Goal: Consume media (video, audio): Consume media (video, audio)

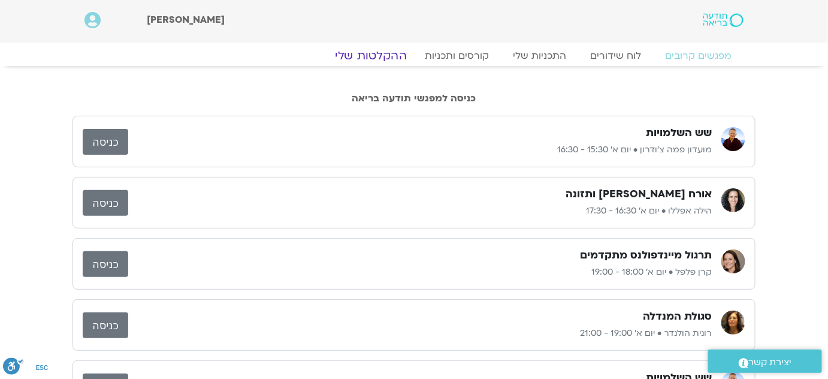
click at [388, 56] on link "ההקלטות שלי" at bounding box center [370, 56] width 101 height 14
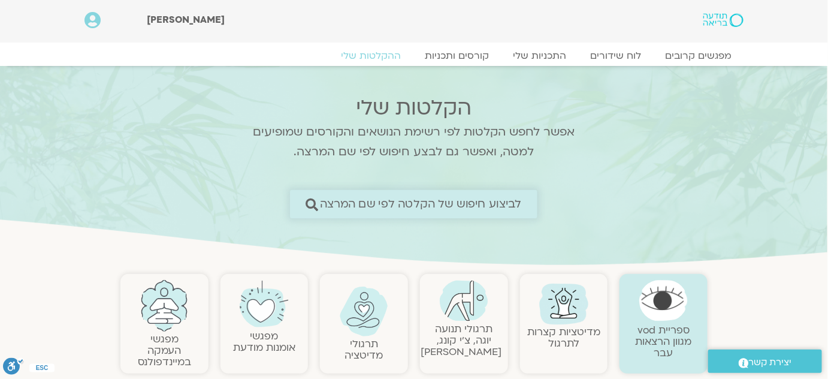
click at [504, 205] on span "לביצוע חיפוש של הקלטה לפי שם המרצה" at bounding box center [421, 204] width 202 height 13
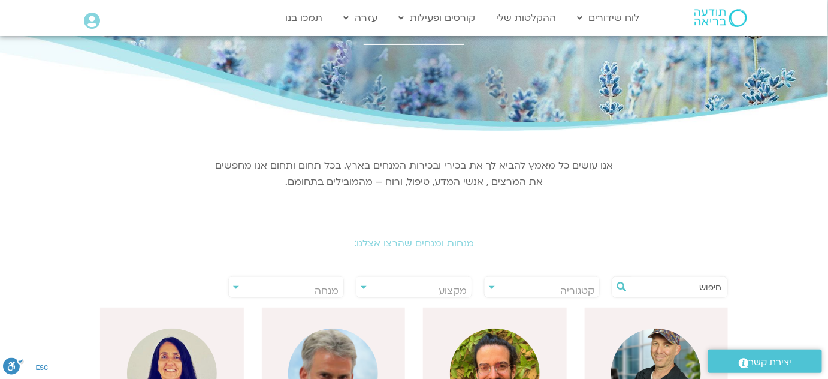
scroll to position [108, 0]
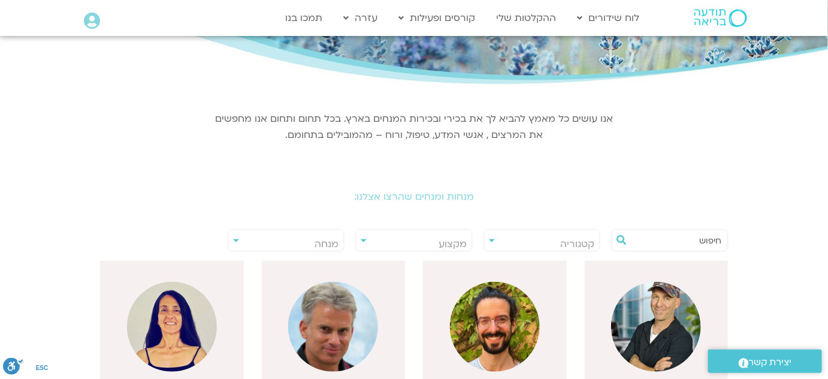
click at [676, 238] on input "text" at bounding box center [675, 240] width 91 height 20
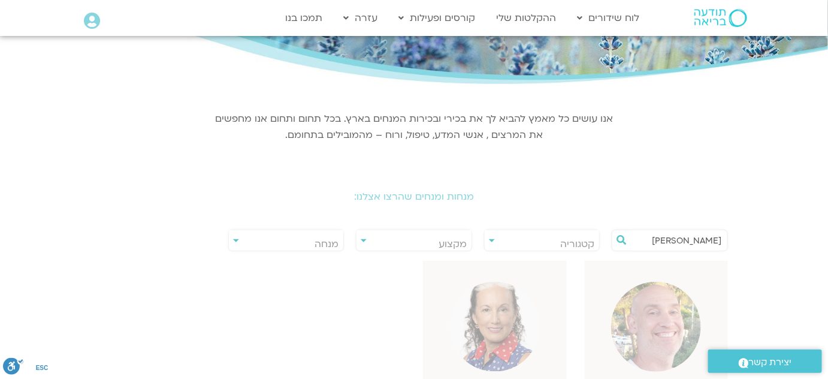
type input "[PERSON_NAME]"
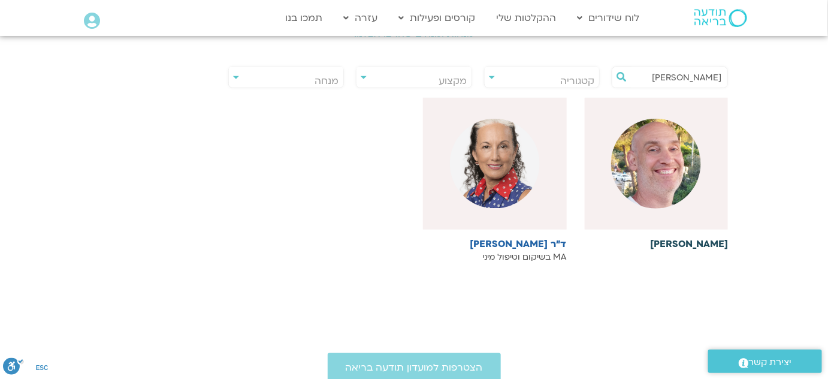
scroll to position [272, 0]
click at [677, 207] on div at bounding box center [657, 163] width 144 height 132
click at [659, 199] on img at bounding box center [656, 163] width 90 height 90
click at [662, 195] on img at bounding box center [656, 163] width 90 height 90
click at [643, 137] on img at bounding box center [656, 163] width 90 height 90
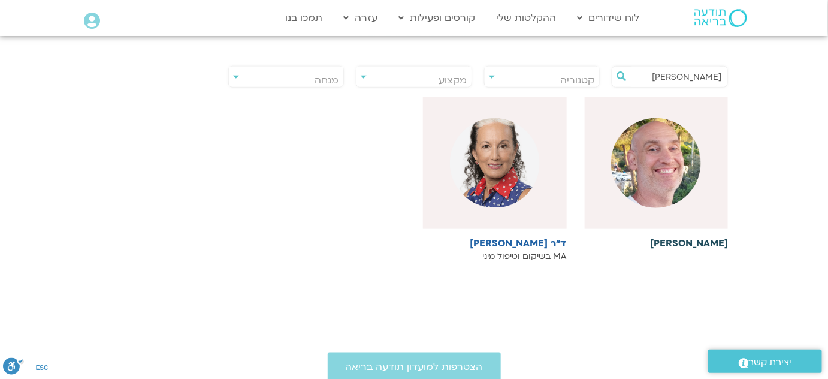
drag, startPoint x: 643, startPoint y: 137, endPoint x: 647, endPoint y: 144, distance: 8.0
click at [643, 139] on img at bounding box center [656, 163] width 90 height 90
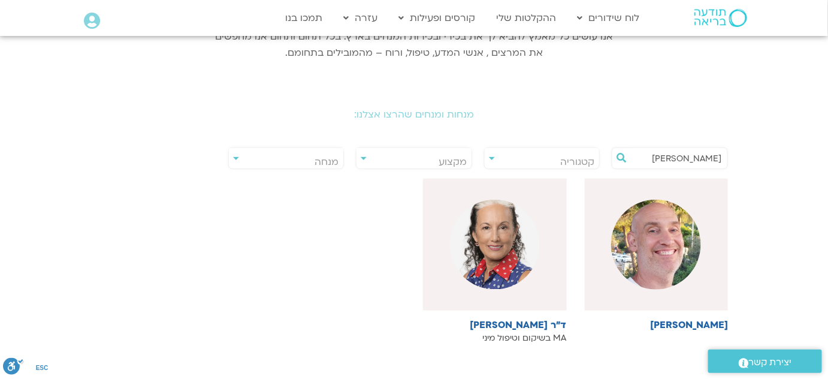
scroll to position [163, 0]
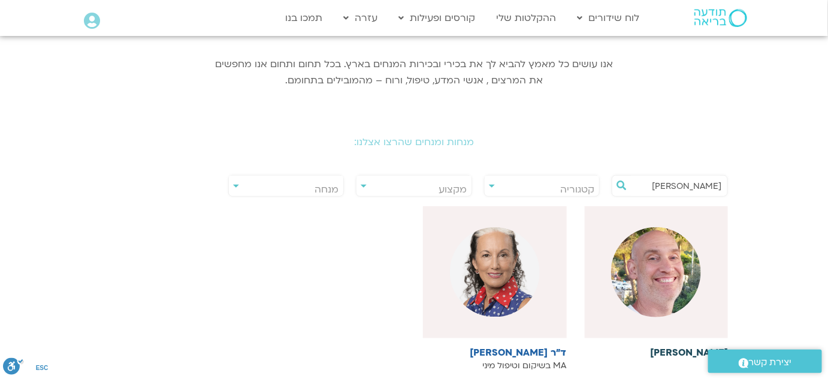
click at [679, 307] on img at bounding box center [656, 272] width 90 height 90
click at [667, 286] on img at bounding box center [656, 272] width 90 height 90
click at [670, 285] on img at bounding box center [656, 272] width 90 height 90
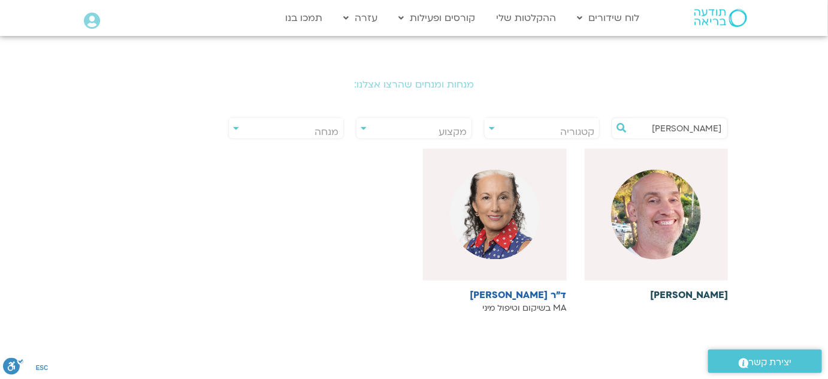
scroll to position [272, 0]
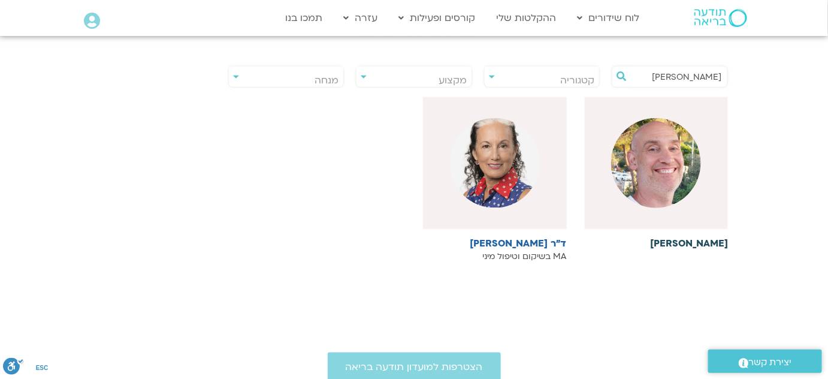
click at [710, 245] on h6 "[PERSON_NAME]" at bounding box center [657, 243] width 144 height 11
click at [710, 242] on h6 "[PERSON_NAME]" at bounding box center [657, 243] width 144 height 11
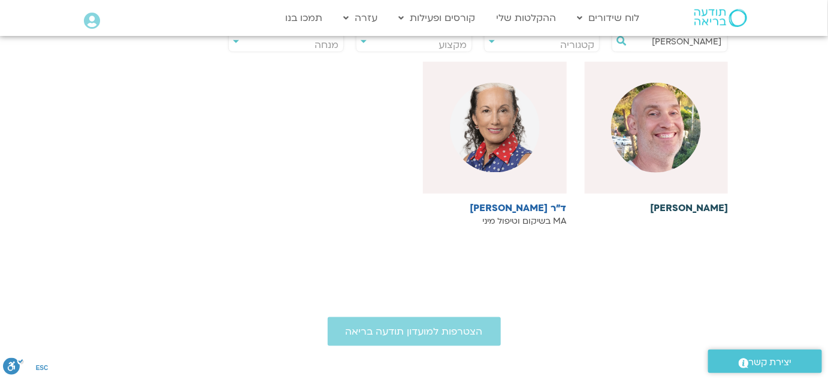
scroll to position [217, 0]
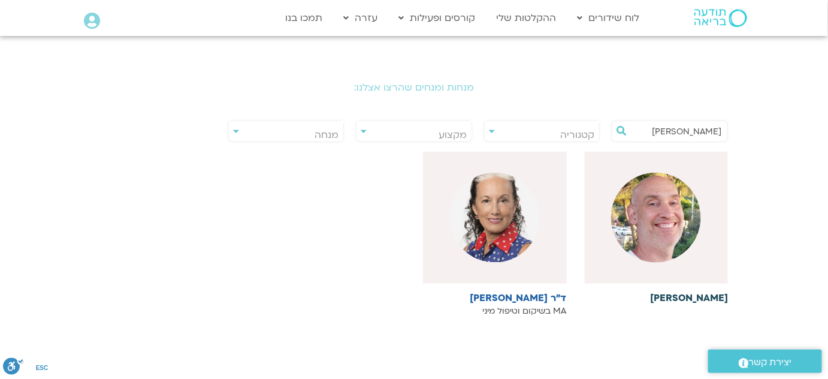
click at [706, 302] on h6 "[PERSON_NAME]" at bounding box center [657, 297] width 144 height 11
click at [707, 301] on h6 "[PERSON_NAME]" at bounding box center [657, 297] width 144 height 11
click at [669, 261] on div at bounding box center [657, 218] width 144 height 132
click at [669, 259] on img at bounding box center [656, 217] width 90 height 90
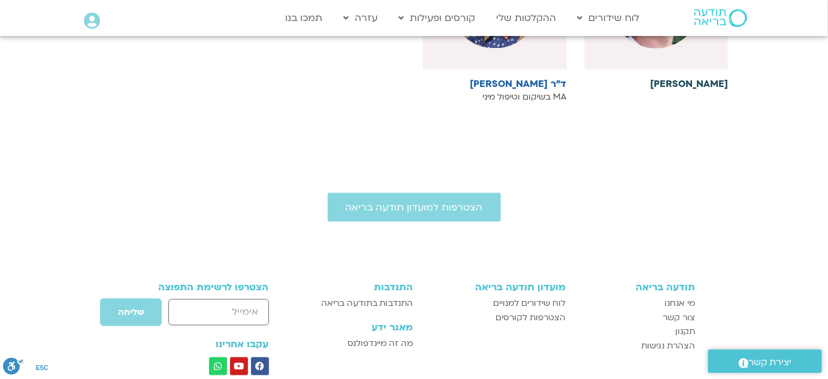
scroll to position [263, 0]
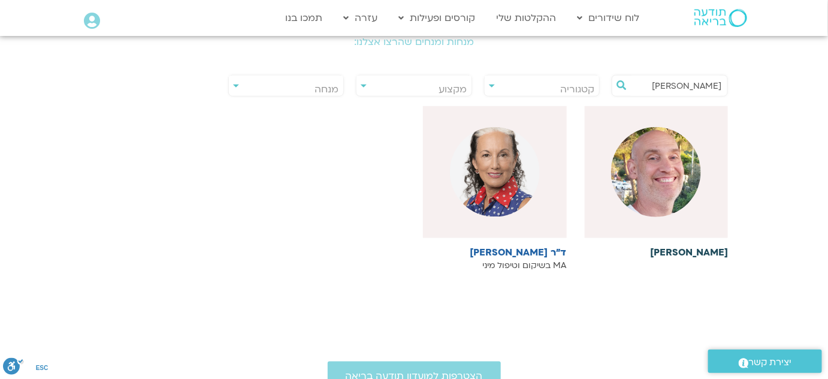
click at [668, 210] on img at bounding box center [656, 172] width 90 height 90
click at [694, 252] on h6 "[PERSON_NAME]" at bounding box center [657, 252] width 144 height 11
click at [693, 210] on div at bounding box center [657, 172] width 144 height 132
click at [616, 84] on icon at bounding box center [621, 85] width 10 height 10
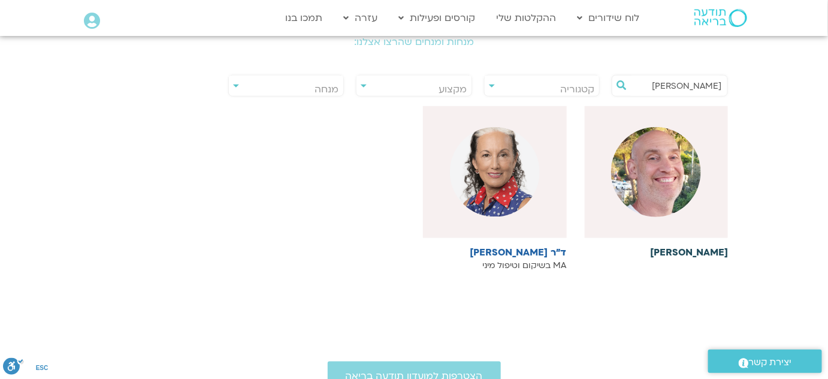
click at [661, 171] on img at bounding box center [656, 172] width 90 height 90
click at [662, 172] on img at bounding box center [656, 172] width 90 height 90
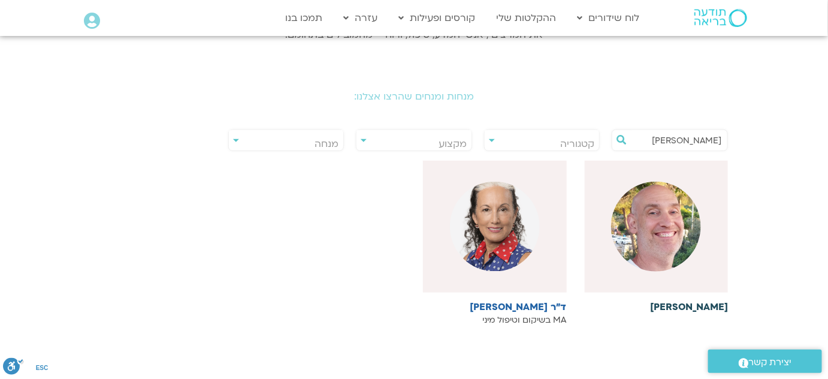
scroll to position [6, 0]
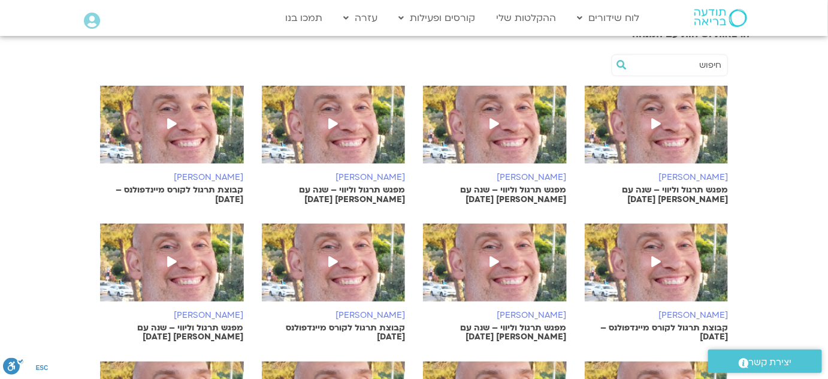
scroll to position [435, 0]
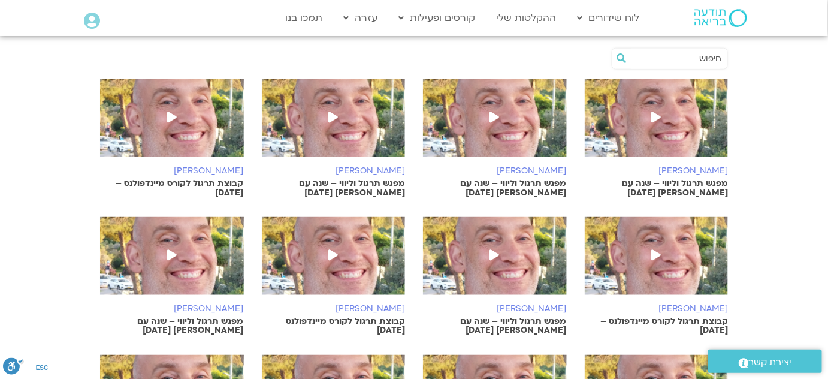
click at [168, 114] on icon at bounding box center [172, 116] width 10 height 11
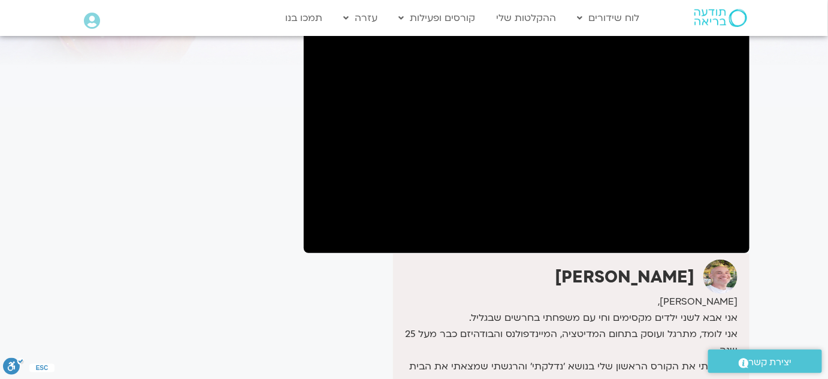
scroll to position [54, 0]
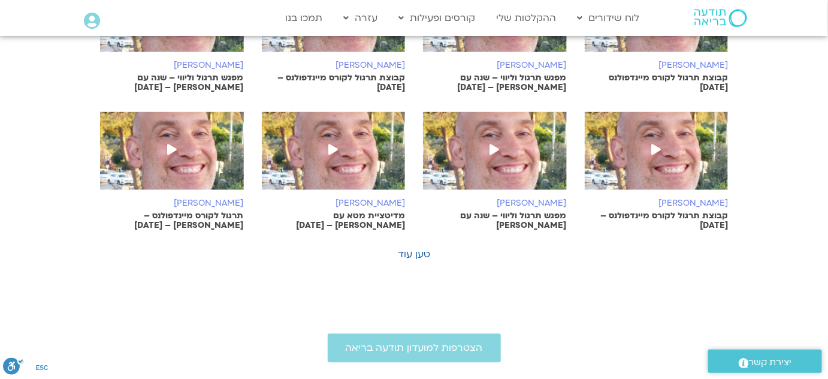
scroll to position [871, 0]
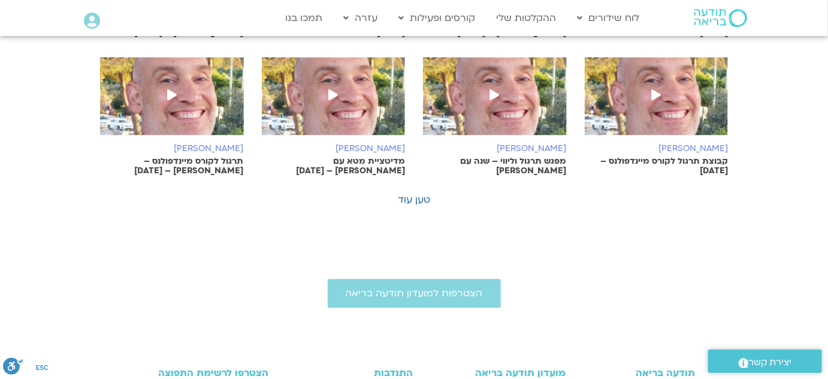
click at [492, 92] on icon at bounding box center [495, 94] width 10 height 11
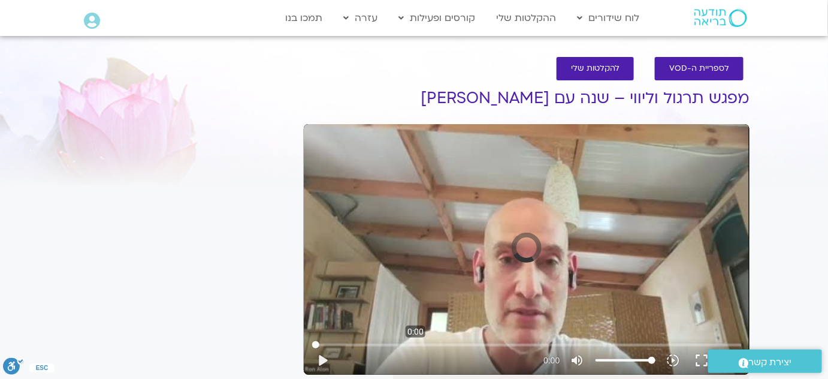
click at [416, 344] on input "Seek" at bounding box center [526, 344] width 429 height 7
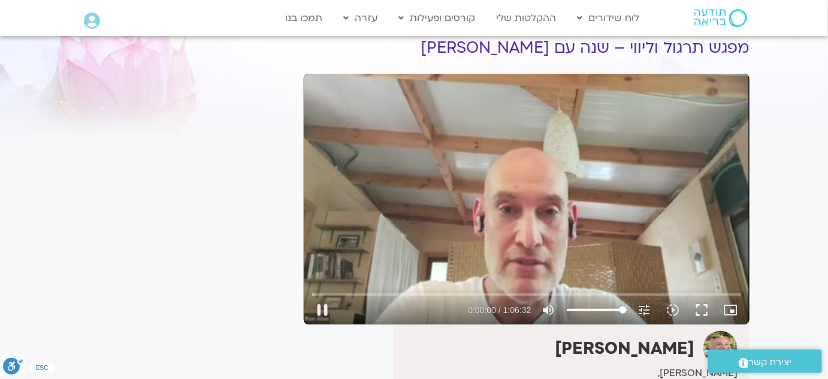
scroll to position [108, 0]
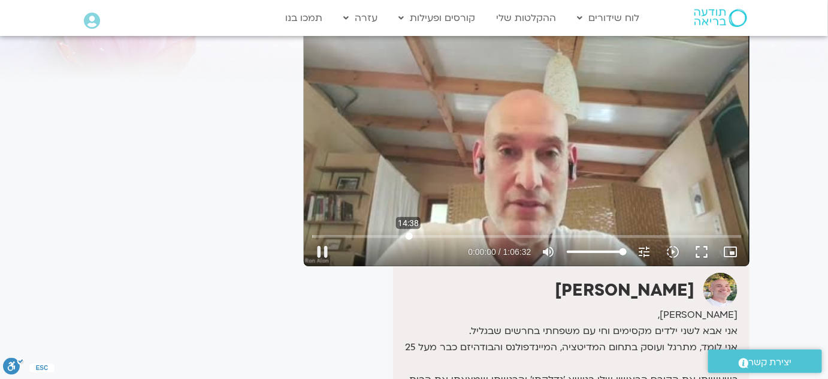
click at [408, 237] on input "Seek" at bounding box center [526, 235] width 429 height 7
click at [455, 234] on input "Seek" at bounding box center [526, 235] width 429 height 7
click at [498, 235] on input "Seek" at bounding box center [526, 235] width 429 height 7
click at [325, 249] on button "play_arrow" at bounding box center [322, 251] width 29 height 29
click at [324, 252] on button "pause" at bounding box center [322, 251] width 29 height 29
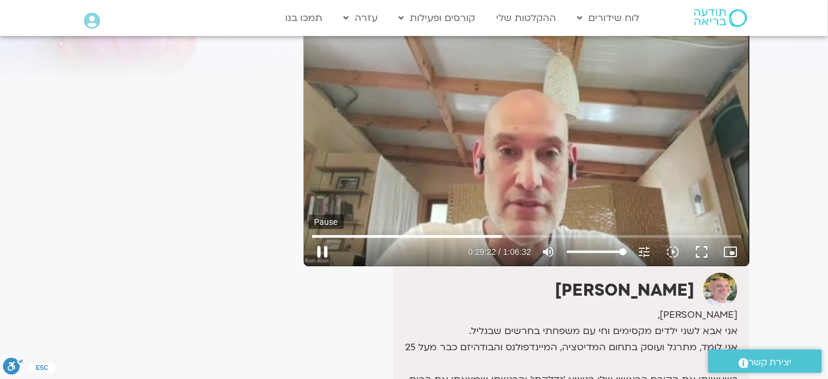
type input "1762.803014"
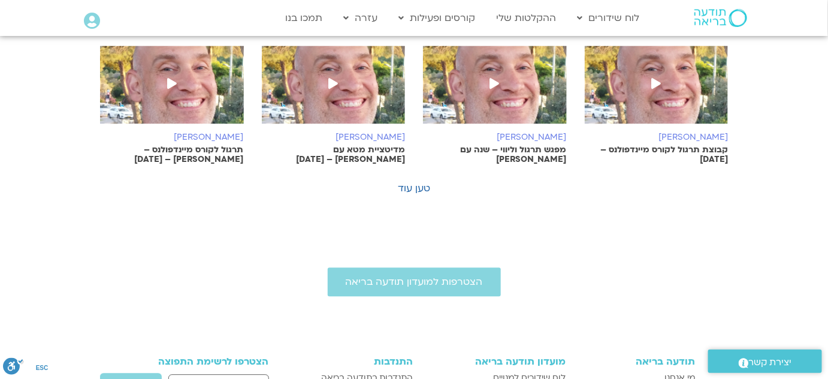
scroll to position [871, 0]
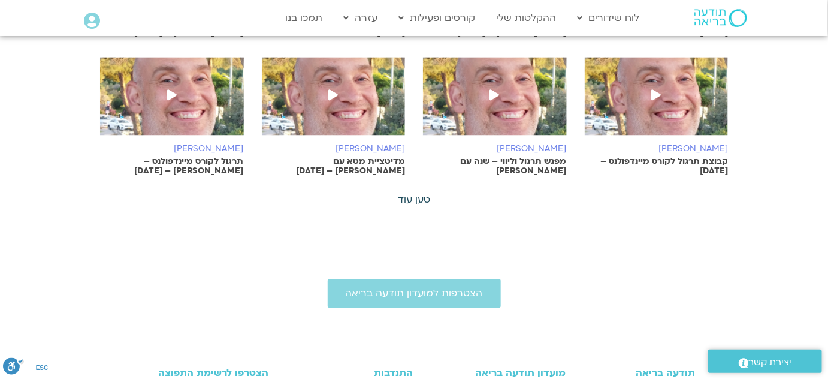
click at [417, 198] on link "טען עוד" at bounding box center [414, 199] width 32 height 13
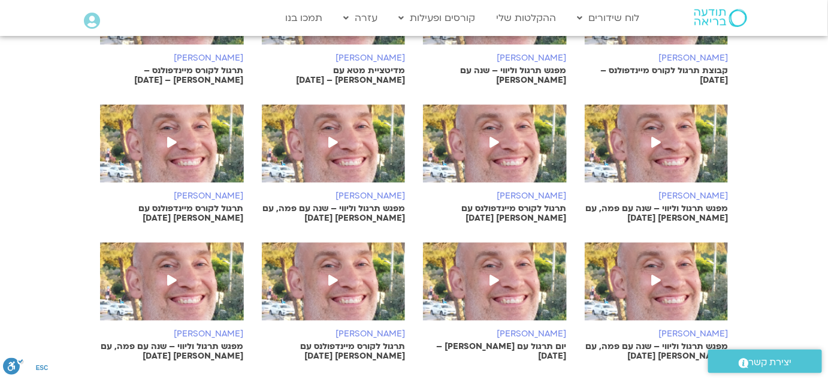
scroll to position [980, 0]
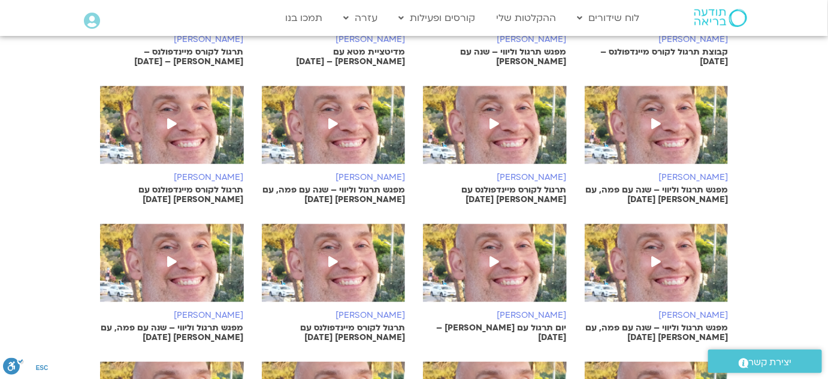
click at [653, 256] on icon at bounding box center [656, 261] width 10 height 11
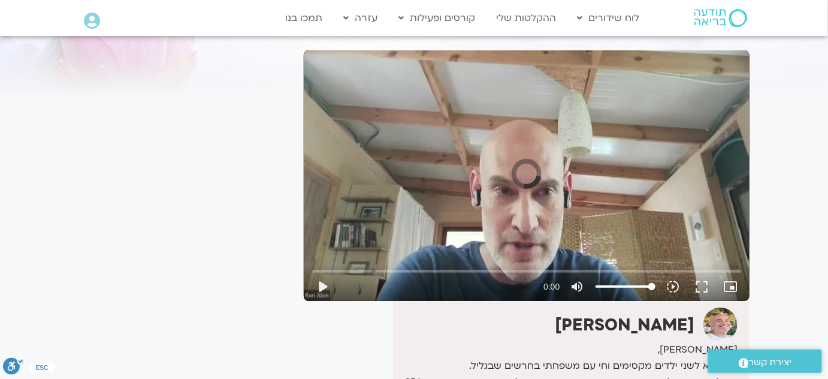
scroll to position [108, 0]
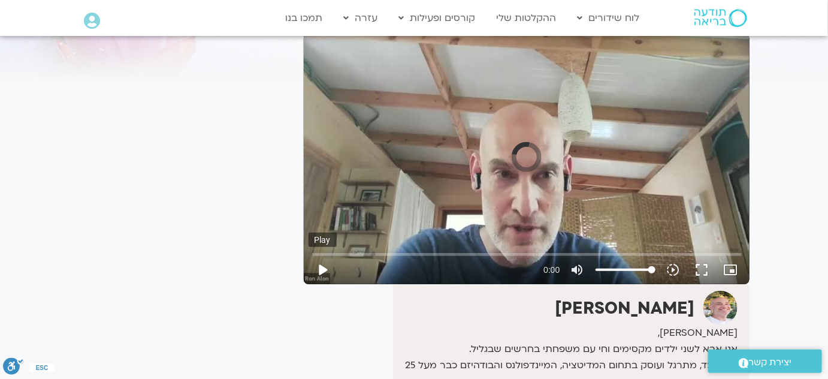
click at [320, 255] on button "play_arrow" at bounding box center [322, 269] width 29 height 29
click at [323, 255] on button "play_arrow" at bounding box center [322, 269] width 29 height 29
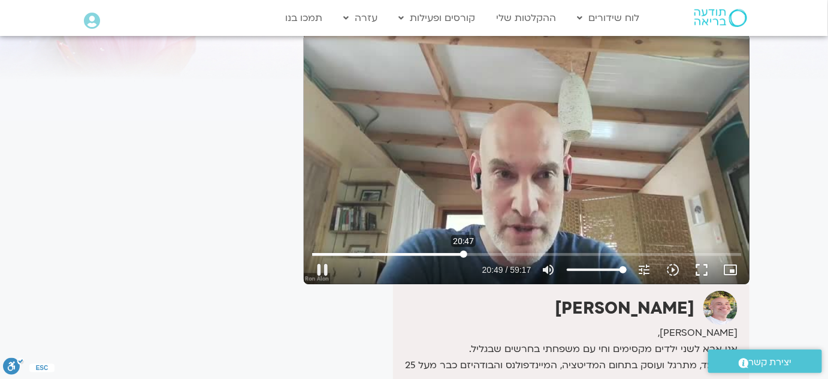
click at [464, 250] on input "Seek" at bounding box center [526, 253] width 429 height 7
click at [497, 250] on input "Seek" at bounding box center [526, 253] width 429 height 7
click at [512, 250] on input "Seek" at bounding box center [526, 253] width 429 height 7
click at [510, 250] on input "Seek" at bounding box center [526, 253] width 429 height 7
click at [505, 250] on input "Seek" at bounding box center [526, 253] width 429 height 7
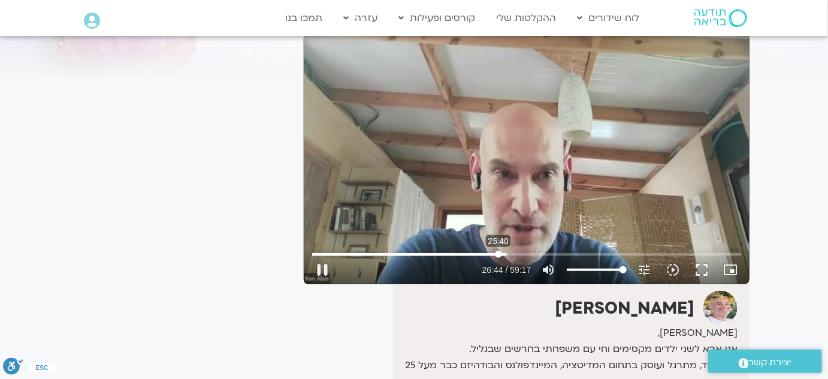
click at [498, 250] on input "Seek" at bounding box center [526, 253] width 429 height 7
click at [674, 250] on input "Seek" at bounding box center [526, 253] width 429 height 7
click at [328, 255] on button "pause" at bounding box center [322, 269] width 29 height 29
type input "3550.285119"
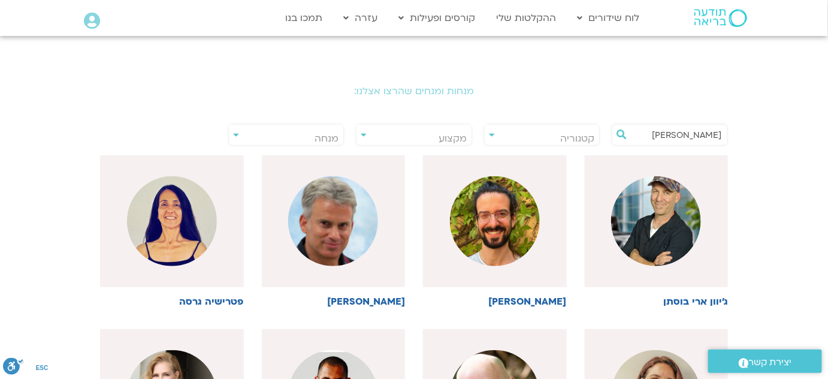
scroll to position [217, 0]
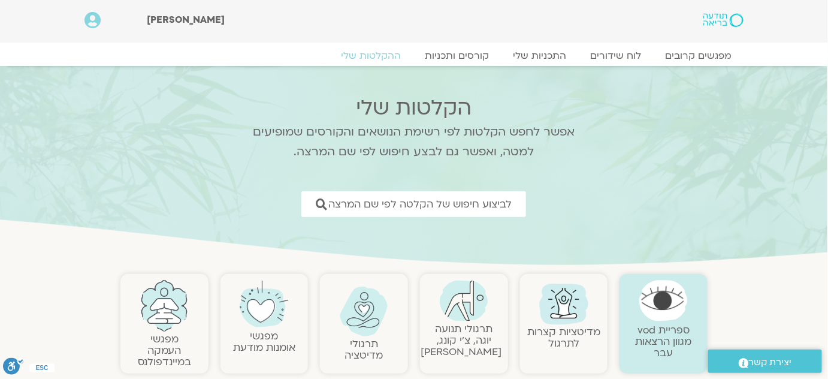
scroll to position [3, 0]
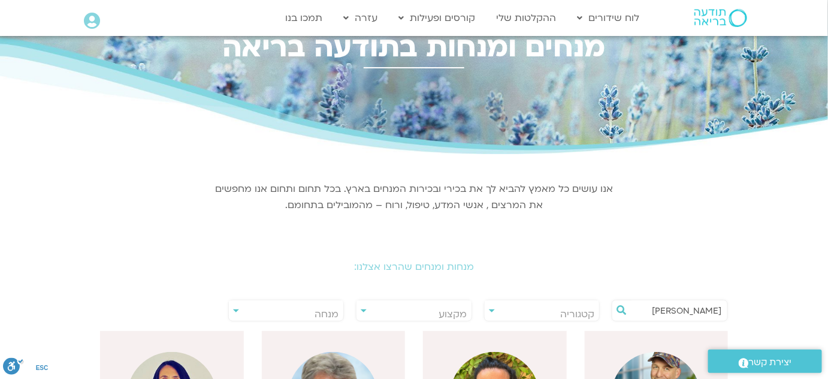
scroll to position [108, 0]
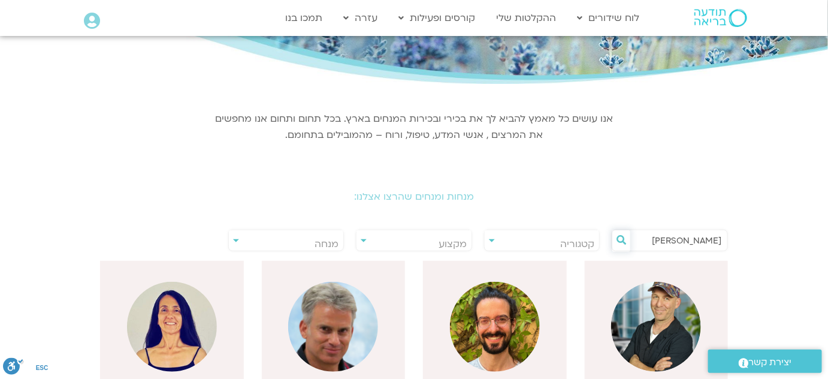
click at [618, 237] on icon at bounding box center [621, 240] width 10 height 10
click at [625, 238] on icon at bounding box center [621, 240] width 10 height 10
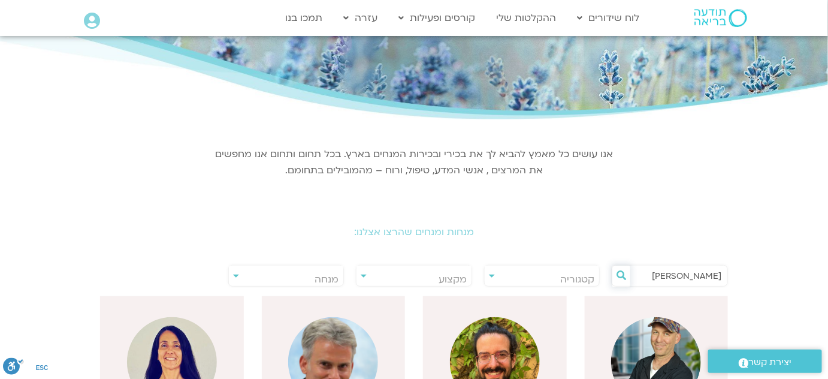
scroll to position [217, 0]
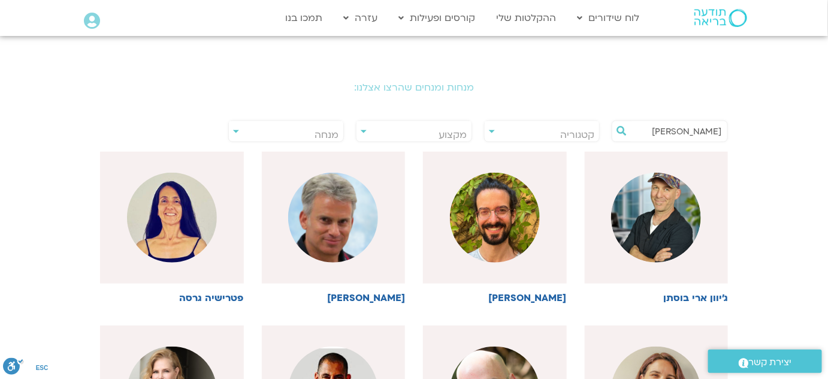
drag, startPoint x: 713, startPoint y: 127, endPoint x: 701, endPoint y: 131, distance: 12.5
click at [713, 128] on input "רון אלון" at bounding box center [675, 131] width 91 height 20
click at [621, 134] on icon at bounding box center [621, 131] width 10 height 10
click at [623, 132] on icon at bounding box center [621, 131] width 10 height 10
click at [655, 132] on input "רון אלון" at bounding box center [675, 131] width 91 height 20
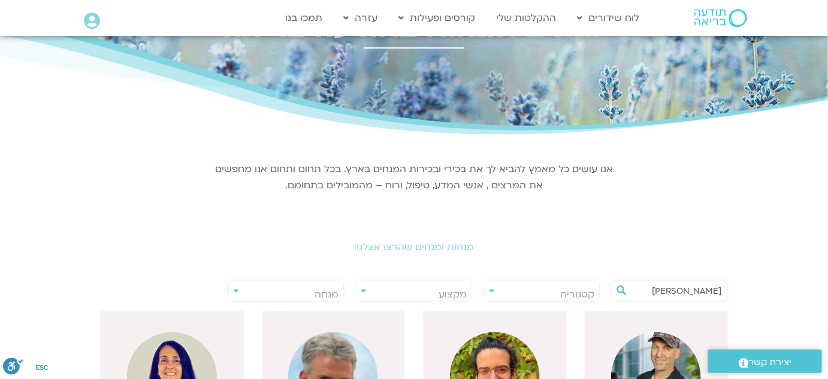
scroll to position [163, 0]
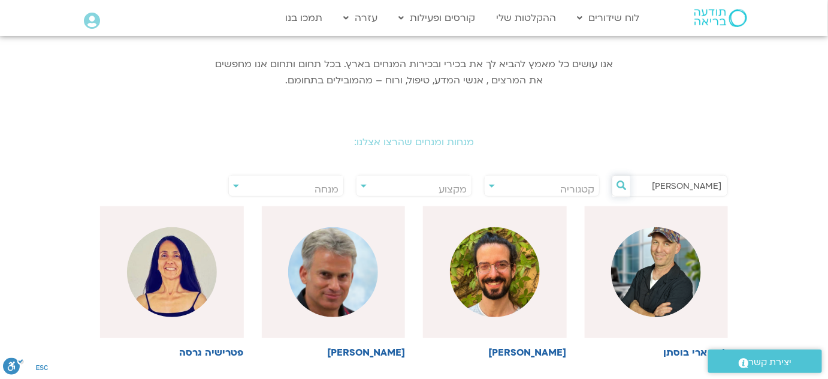
click at [619, 187] on icon at bounding box center [621, 185] width 10 height 10
click at [628, 187] on button at bounding box center [621, 186] width 18 height 22
click at [627, 186] on button at bounding box center [621, 186] width 18 height 22
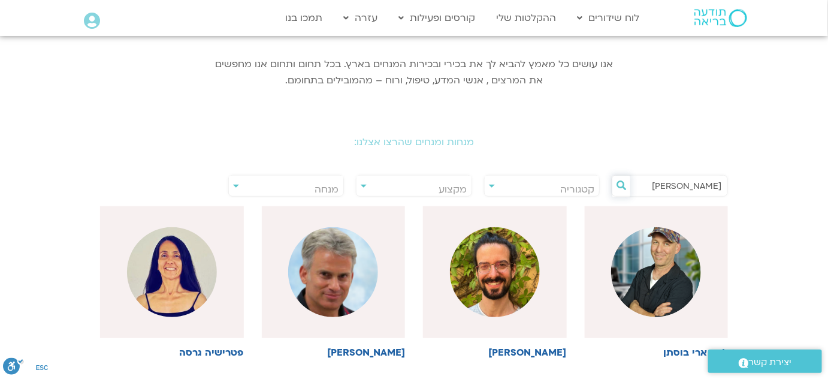
click at [627, 186] on button at bounding box center [621, 186] width 18 height 22
click at [680, 183] on input "רון אלון" at bounding box center [675, 185] width 91 height 20
click at [616, 183] on icon at bounding box center [621, 185] width 10 height 10
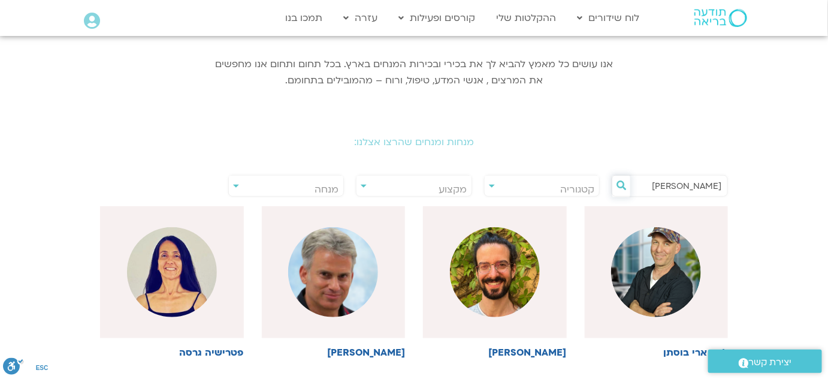
click at [616, 183] on icon at bounding box center [621, 185] width 10 height 10
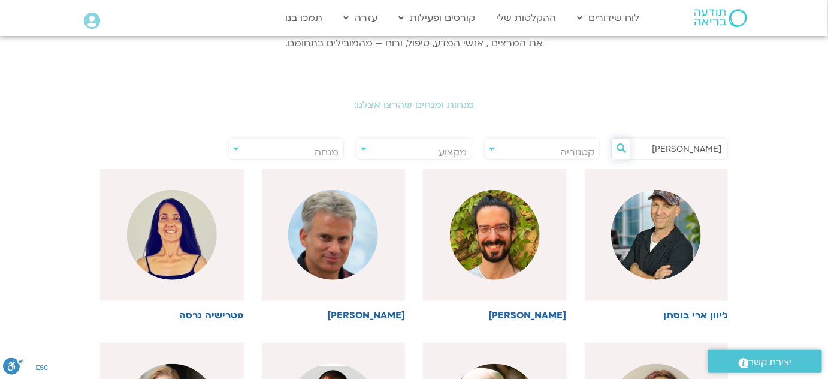
scroll to position [217, 0]
